Goal: Information Seeking & Learning: Learn about a topic

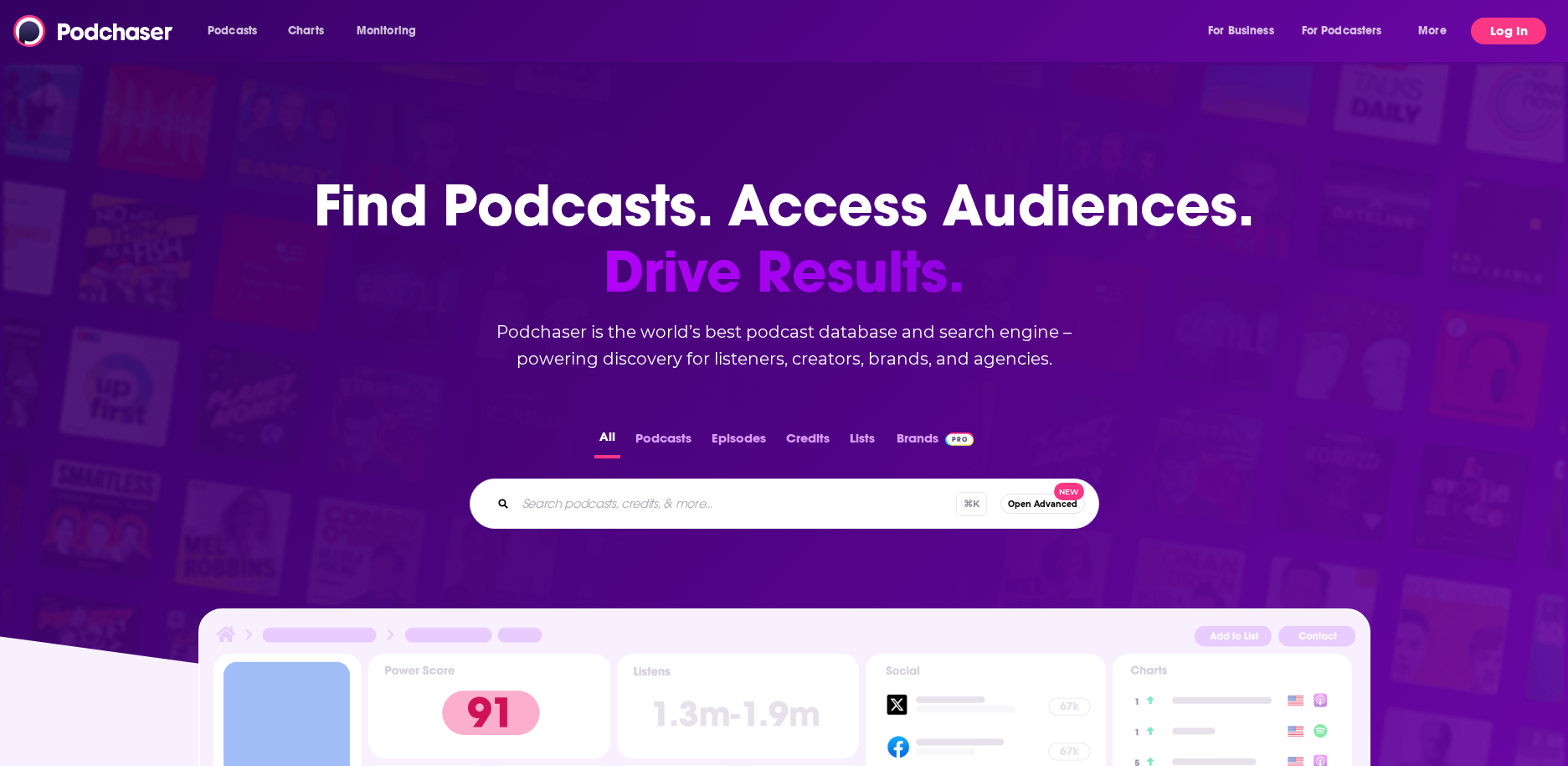
click at [1509, 27] on button "Log In" at bounding box center [1509, 30] width 76 height 27
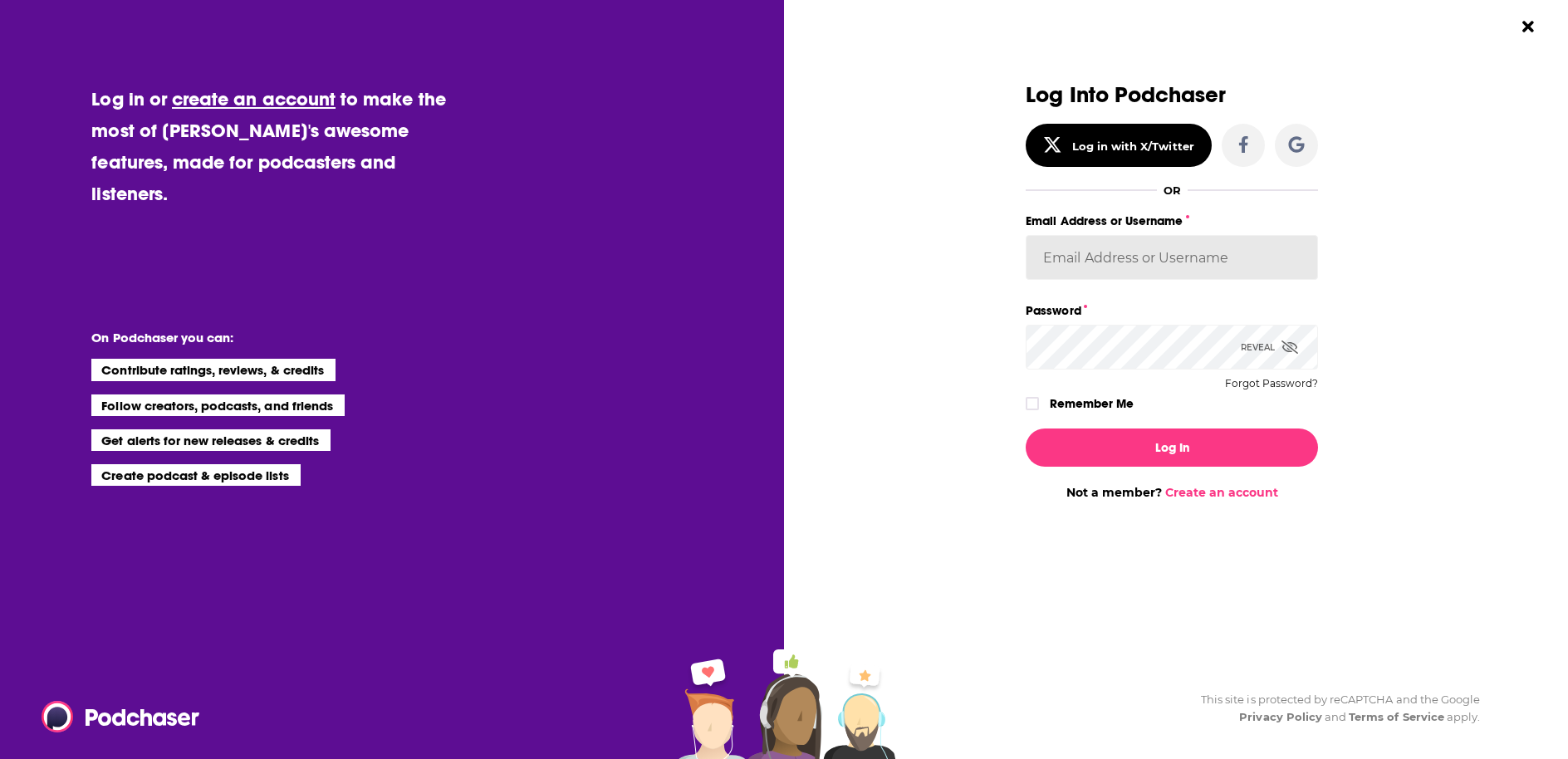
type input "KellyG"
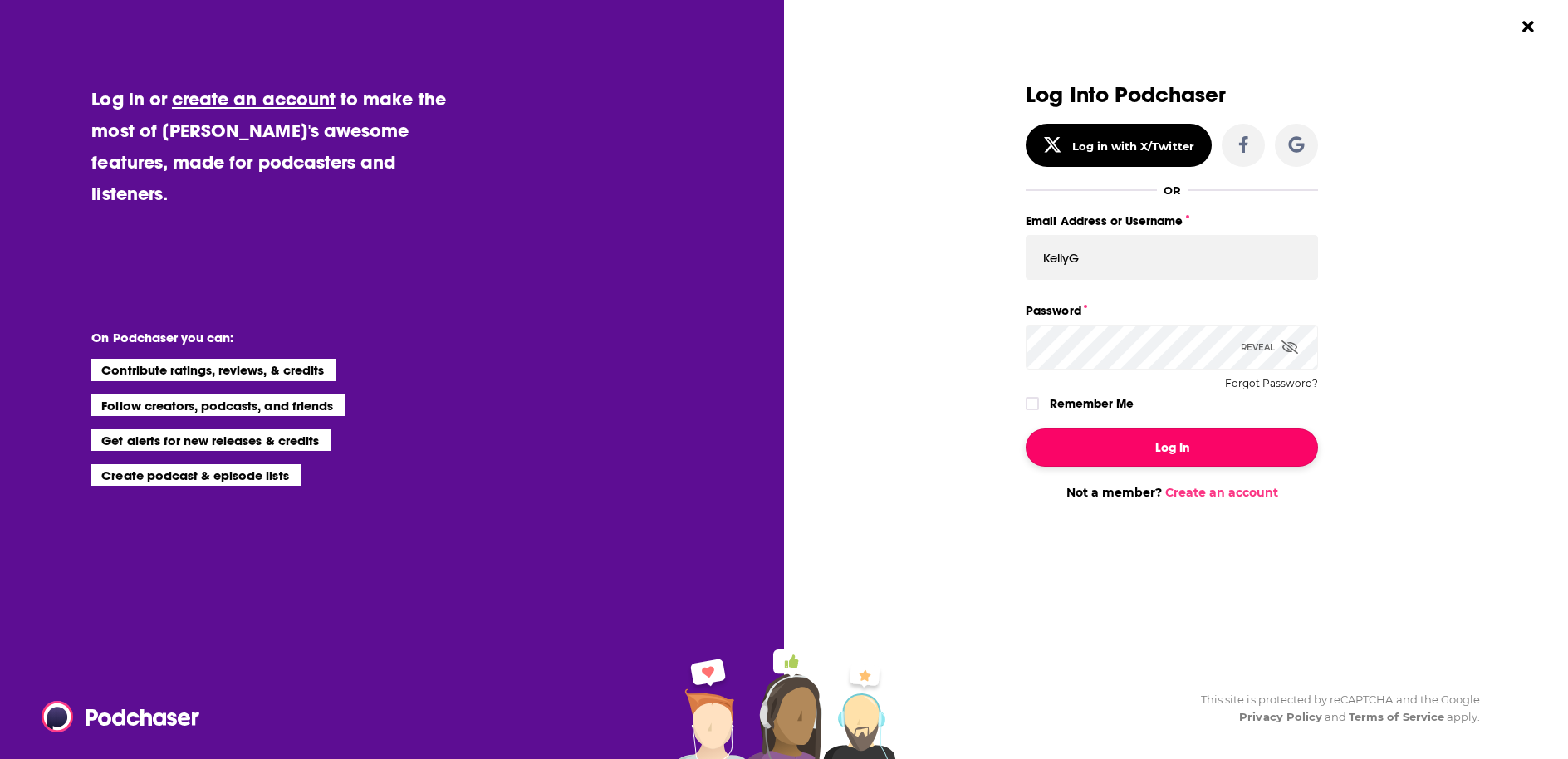
click at [1142, 448] on button "Log In" at bounding box center [1171, 448] width 292 height 38
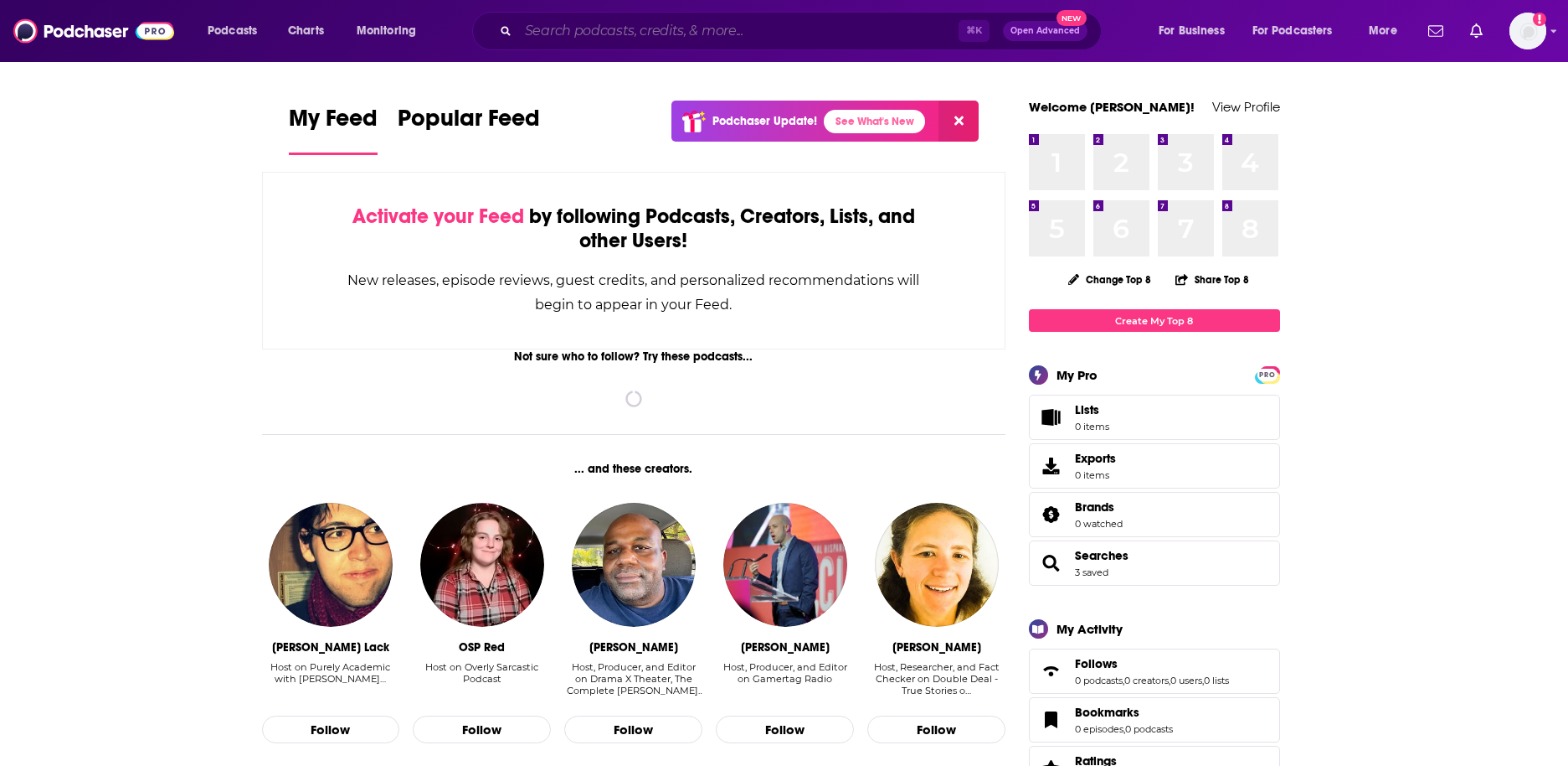
click at [778, 29] on input "Search podcasts, credits, & more..." at bounding box center [739, 30] width 440 height 27
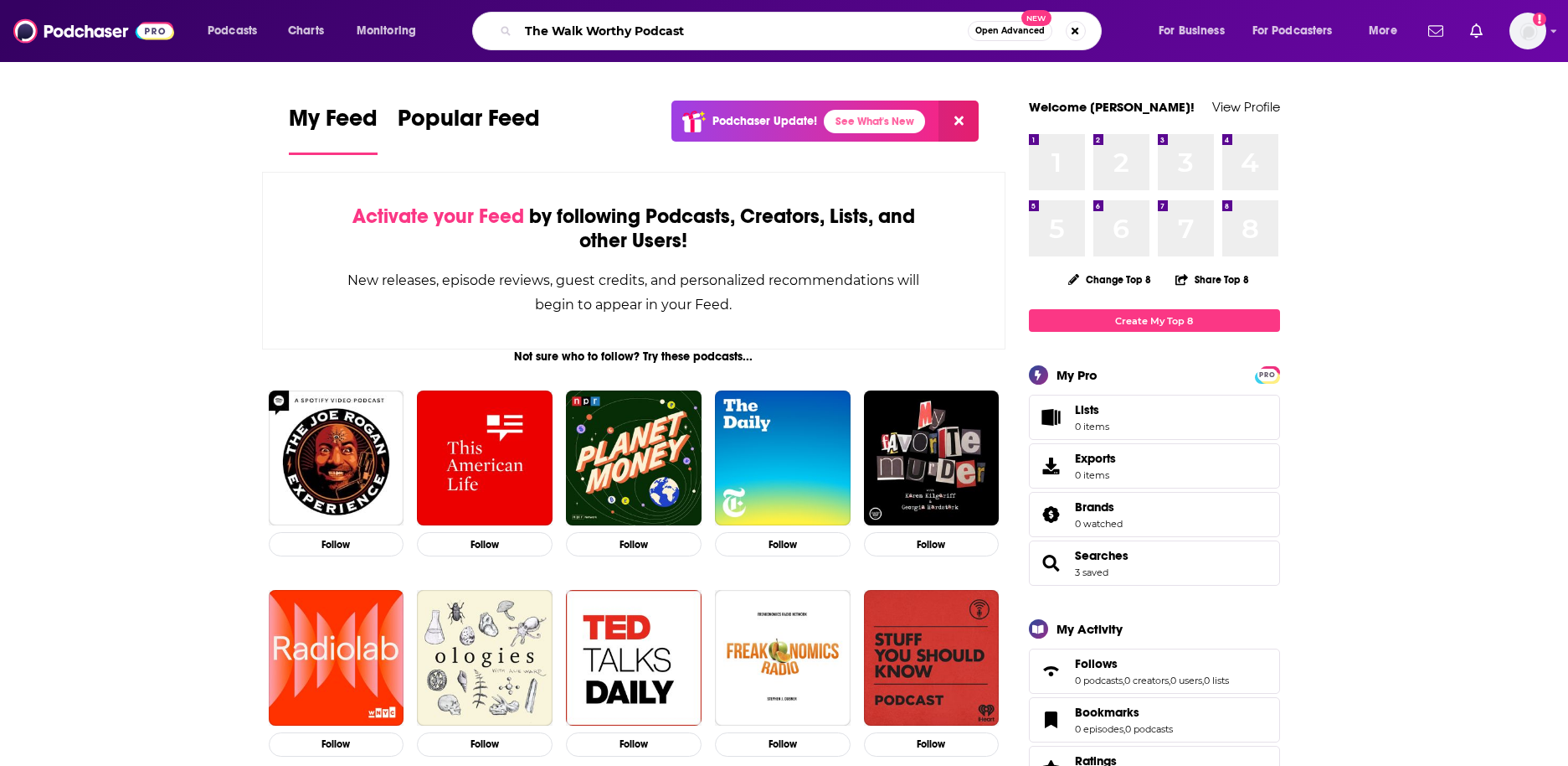
type input "The Walk Worthy Podcast"
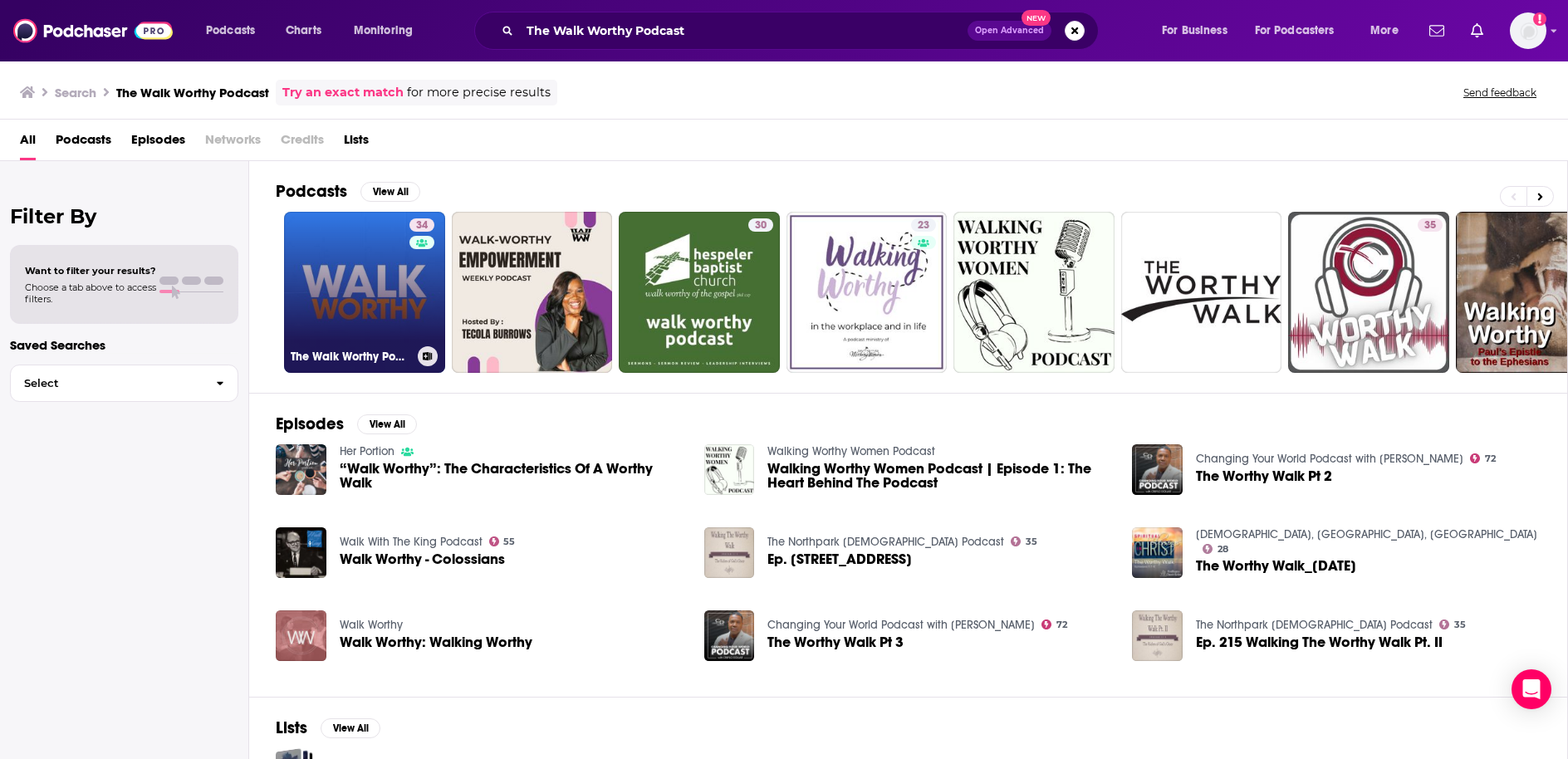
click at [400, 279] on link "34 The Walk Worthy Podcast" at bounding box center [365, 292] width 161 height 161
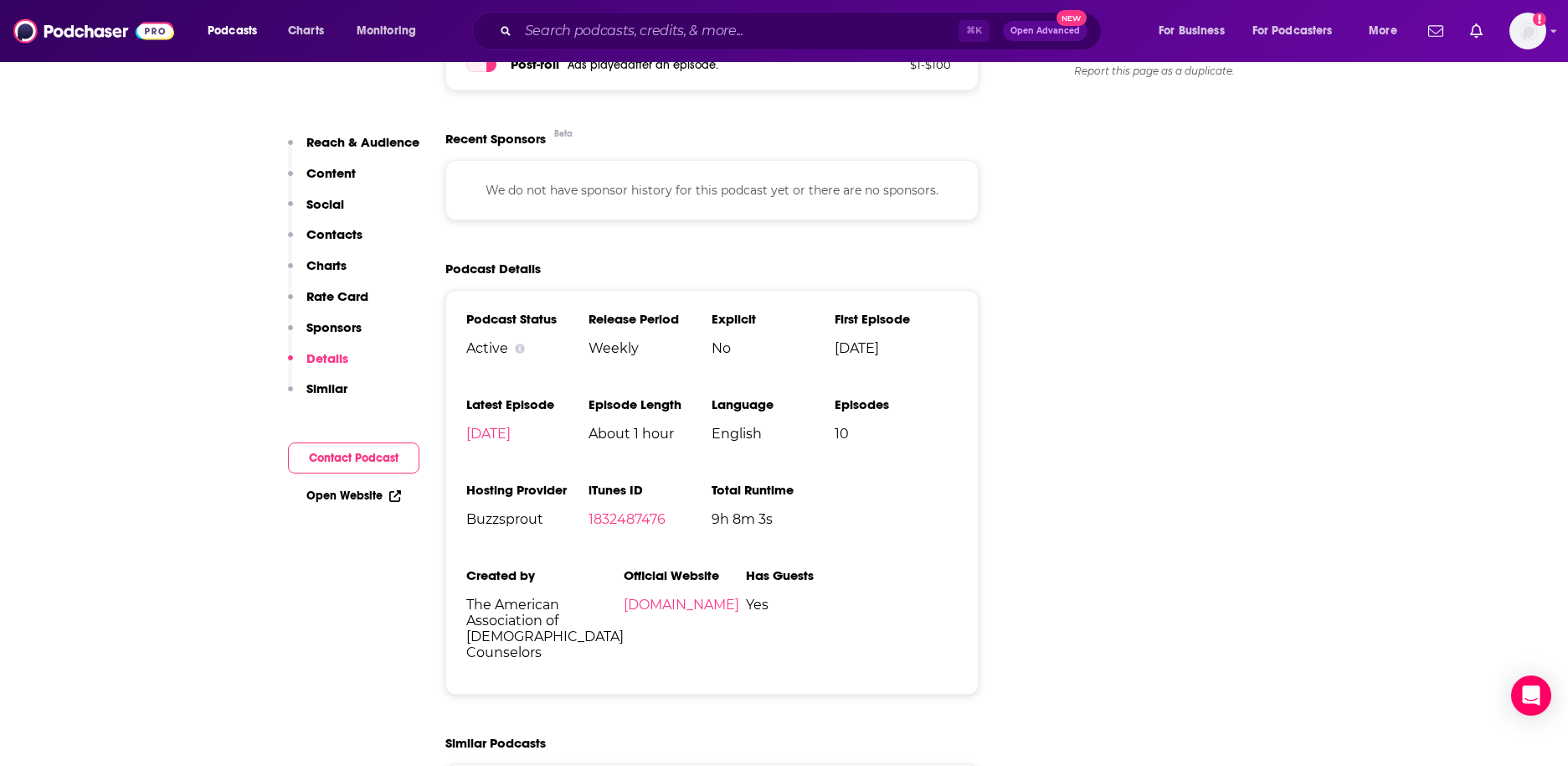
scroll to position [2077, 0]
